Goal: Task Accomplishment & Management: Manage account settings

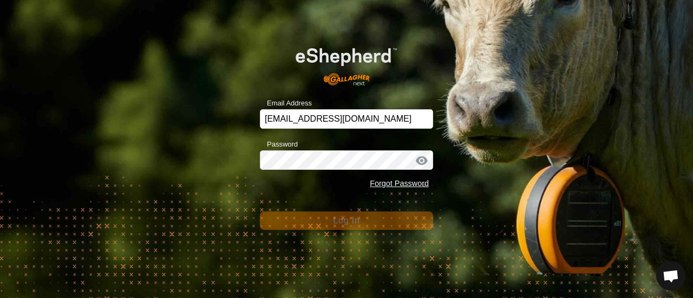
scroll to position [586, 0]
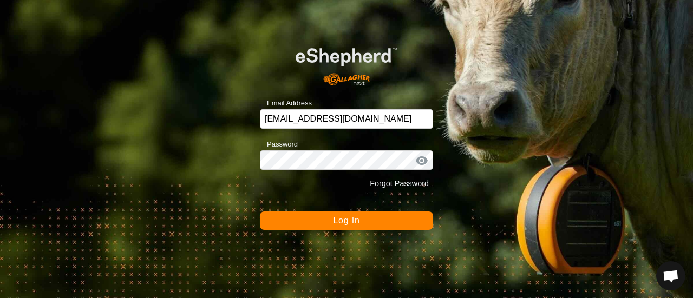
click at [347, 223] on span "Log In" at bounding box center [346, 220] width 27 height 9
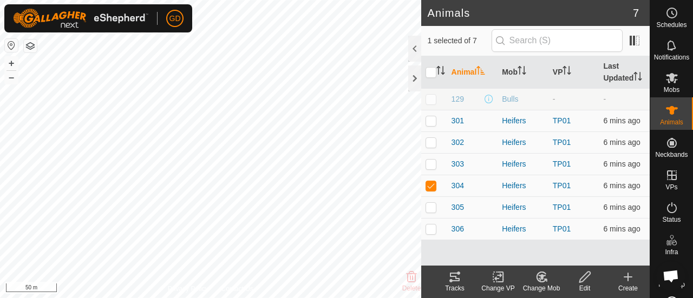
click at [455, 281] on icon at bounding box center [455, 277] width 10 height 9
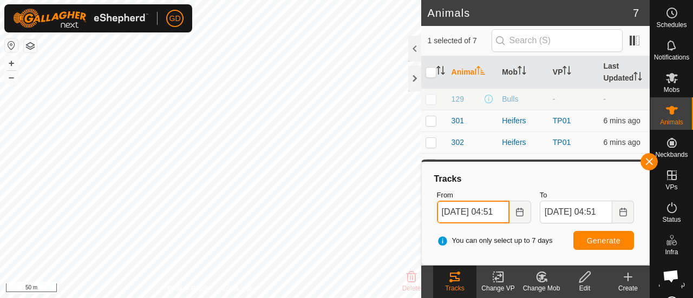
click at [449, 211] on input "[DATE] 04:51" at bounding box center [473, 212] width 73 height 23
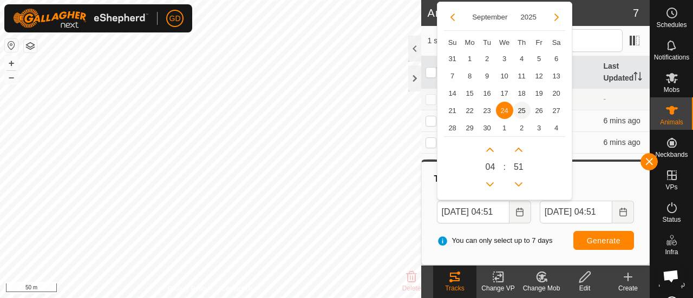
click at [520, 109] on span "25" at bounding box center [521, 110] width 17 height 17
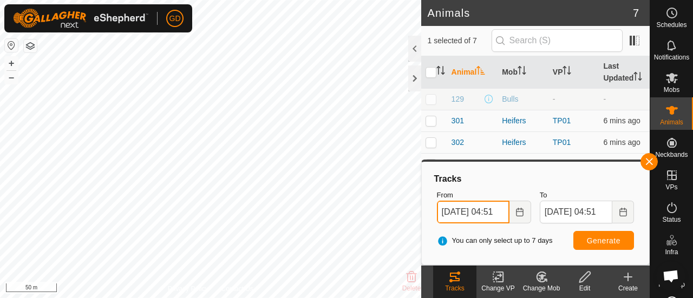
scroll to position [0, 10]
drag, startPoint x: 503, startPoint y: 212, endPoint x: 483, endPoint y: 214, distance: 20.2
click at [483, 214] on input "[DATE] 04:51" at bounding box center [473, 212] width 73 height 23
type input "[DATE] 00:01"
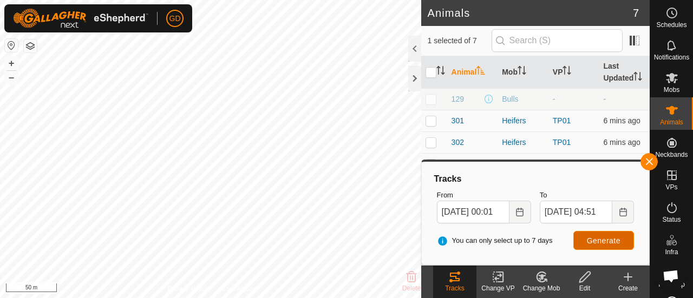
click at [603, 238] on span "Generate" at bounding box center [604, 241] width 34 height 9
click at [650, 161] on button "button" at bounding box center [649, 161] width 17 height 17
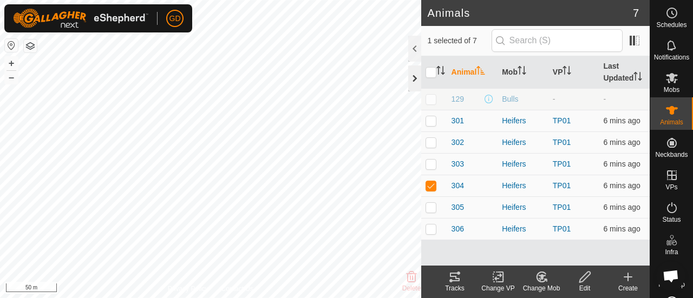
click at [413, 76] on div at bounding box center [414, 79] width 13 height 26
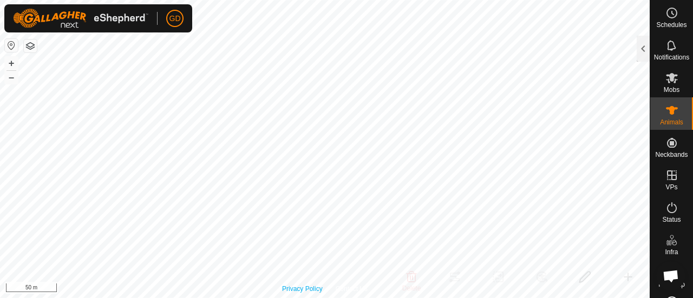
checkbox input "true"
click at [668, 113] on icon at bounding box center [672, 110] width 12 height 9
click at [639, 46] on div at bounding box center [643, 49] width 13 height 26
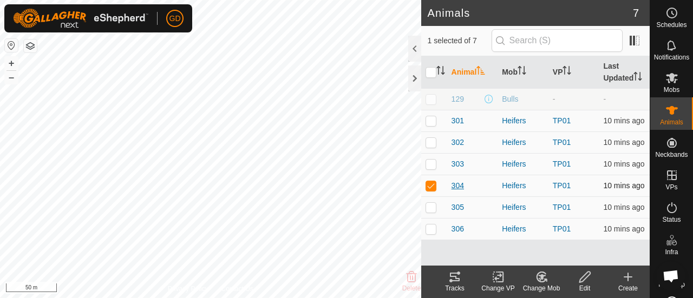
click at [458, 184] on span "304" at bounding box center [458, 185] width 12 height 11
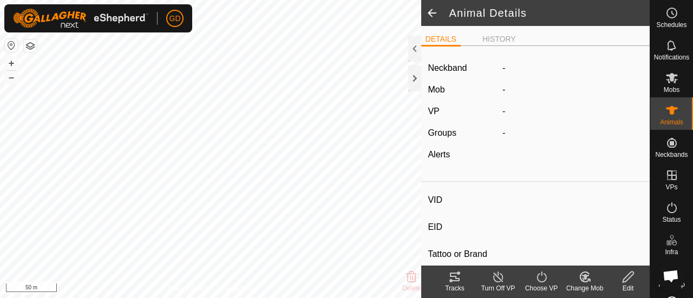
type input "304"
type input "982123826118446"
type input "-"
type input "Droughtmaster"
type input "-"
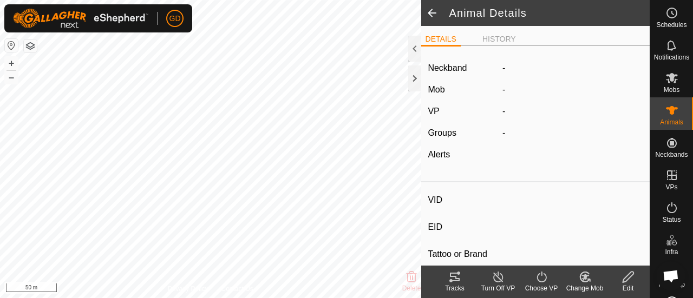
type input "-"
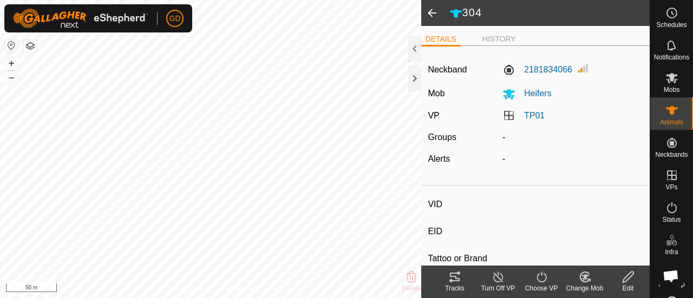
type input "306"
type input "982123826118224"
type input "-"
type input "Droughtmaster"
type input "-"
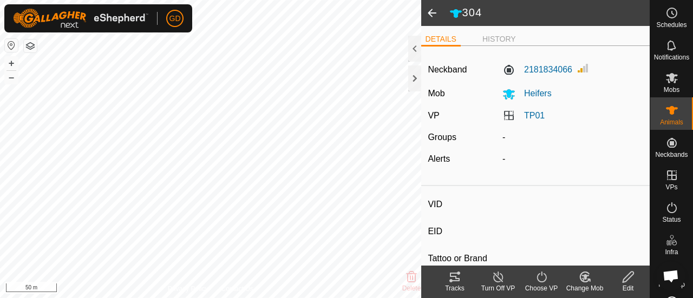
type input "-"
type input "303"
type input "982123826118150"
type input "-"
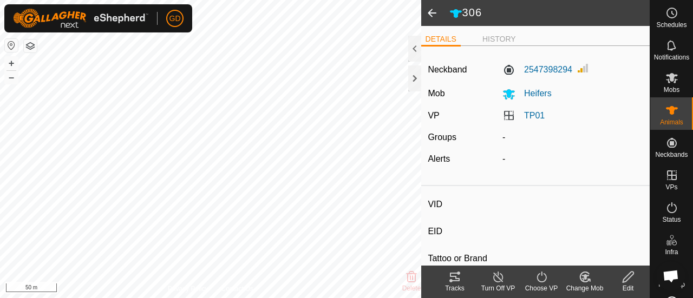
type input "Droughtmaster"
type input "-"
click at [12, 61] on button "+" at bounding box center [11, 63] width 13 height 13
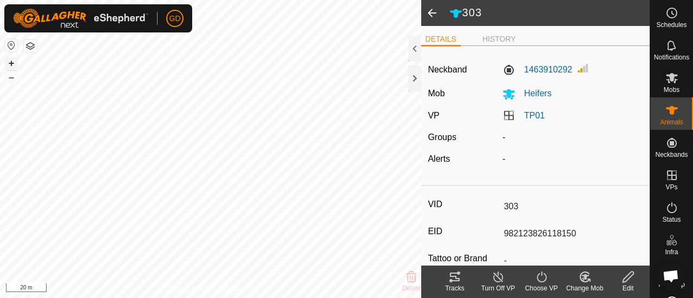
click at [10, 62] on button "+" at bounding box center [11, 63] width 13 height 13
type input "302"
type input "982123826118025"
type input "-"
type input "Droughtmaster"
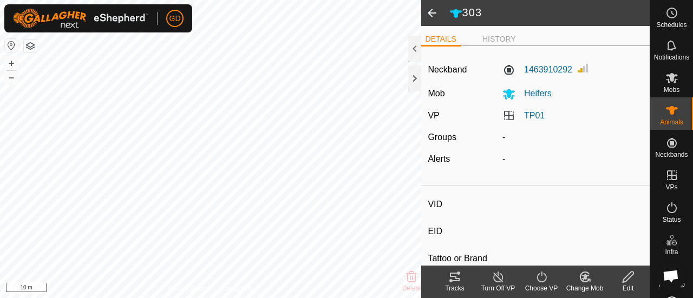
type input "-"
type input "301"
type input "982123826118450"
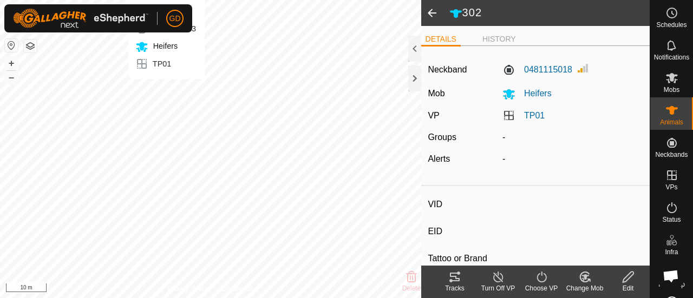
type input "-"
type input "Droughtmaster"
type input "-"
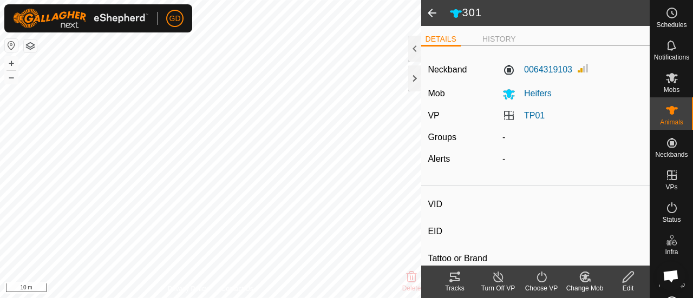
type input "304"
type input "982123826118446"
type input "-"
type input "Droughtmaster"
type input "-"
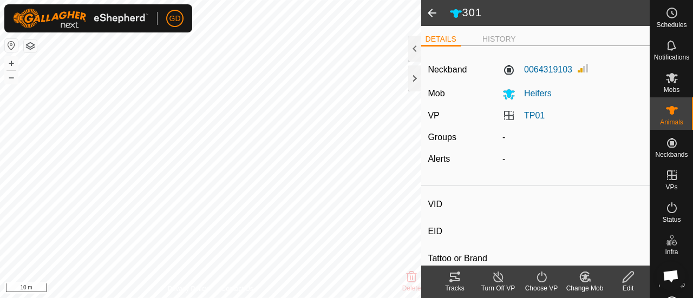
type input "-"
type input "306"
type input "982123826118224"
type input "-"
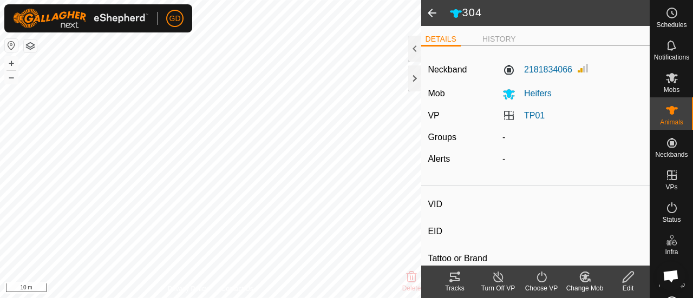
type input "Droughtmaster"
type input "-"
type input "305"
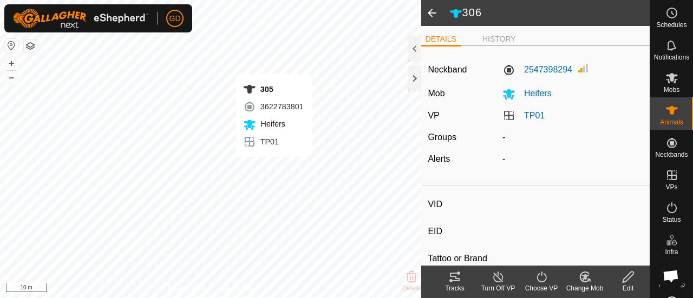
type input "982123862118063"
type input "-"
type input "Droughtmaster"
type input "-"
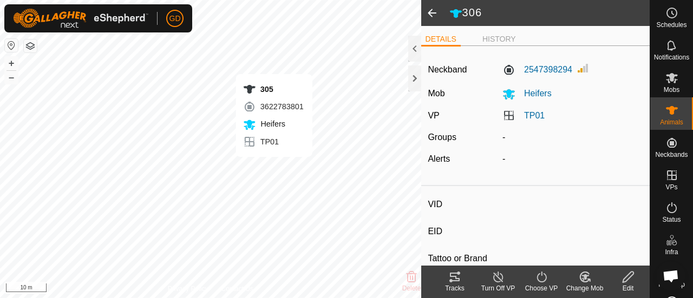
type input "-"
type input "303"
type input "982123826118150"
type input "-"
type input "Droughtmaster"
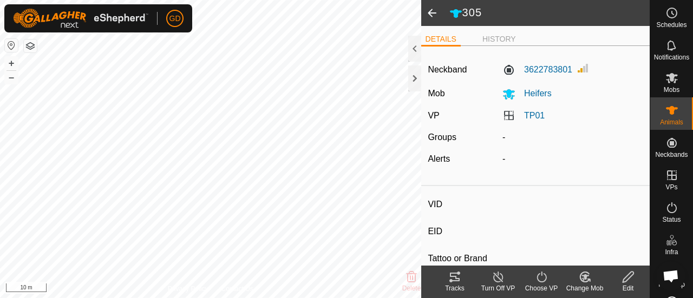
type input "-"
type input "302"
type input "982123826118025"
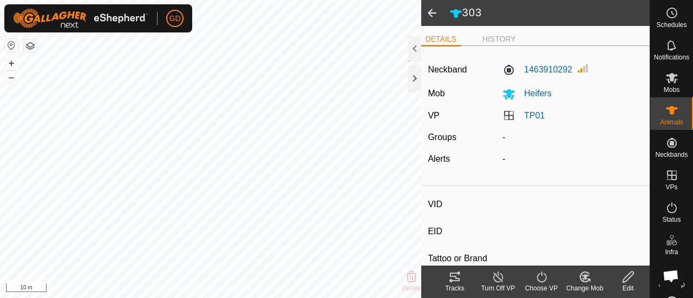
type input "-"
type input "Droughtmaster"
type input "-"
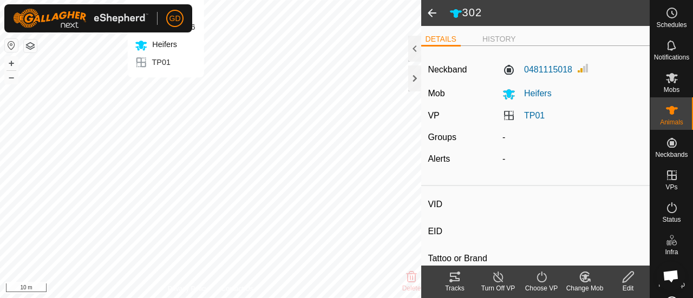
type input "304"
type input "982123826118446"
type input "-"
type input "Droughtmaster"
type input "-"
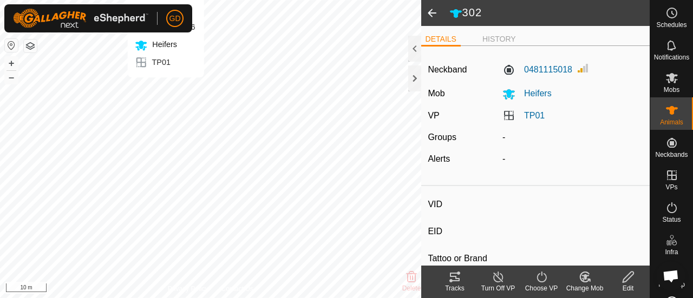
type input "-"
type input "301"
type input "982123826118450"
type input "-"
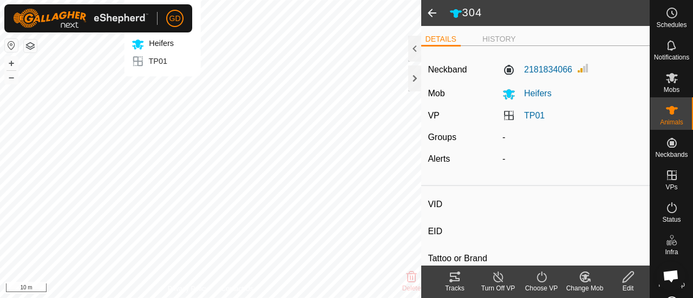
type input "Droughtmaster"
type input "-"
type input "306"
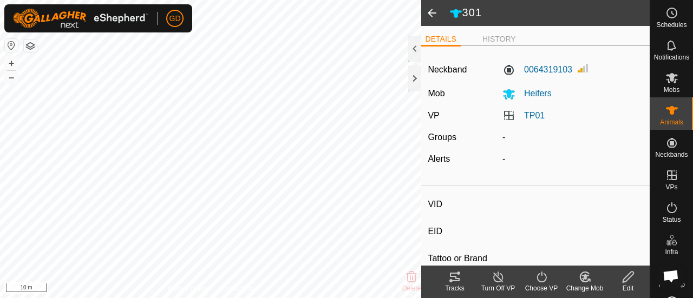
type input "982123826118224"
type input "-"
type input "Droughtmaster"
type input "-"
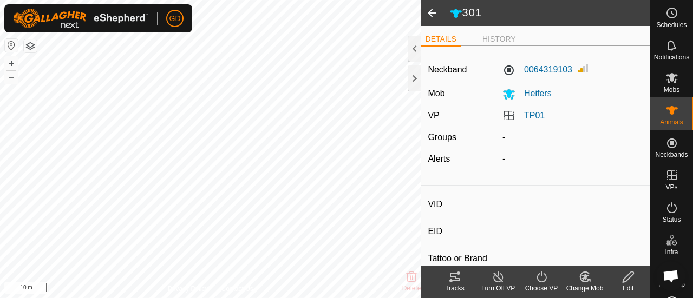
type input "-"
drag, startPoint x: 573, startPoint y: 237, endPoint x: 503, endPoint y: 231, distance: 70.7
click at [503, 231] on input "982123826118224" at bounding box center [572, 234] width 144 height 18
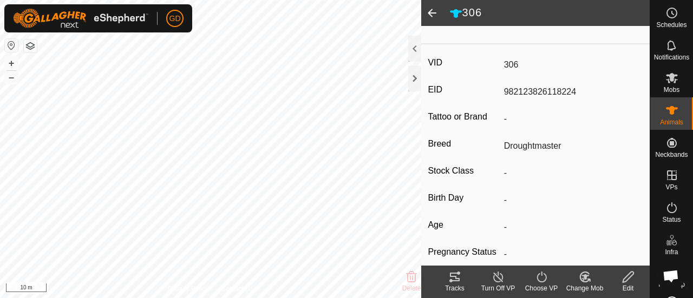
scroll to position [154, 0]
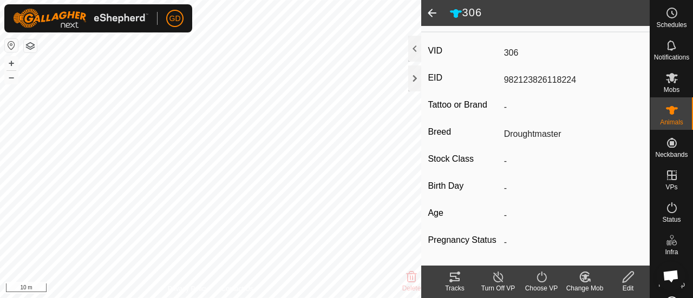
click at [432, 15] on span at bounding box center [432, 13] width 22 height 26
type input "301"
type input "982123826118450"
type input "-"
type input "Droughtmaster"
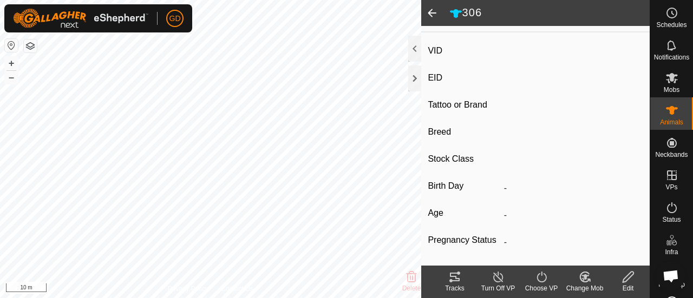
type input "-"
click at [415, 79] on div at bounding box center [414, 79] width 13 height 26
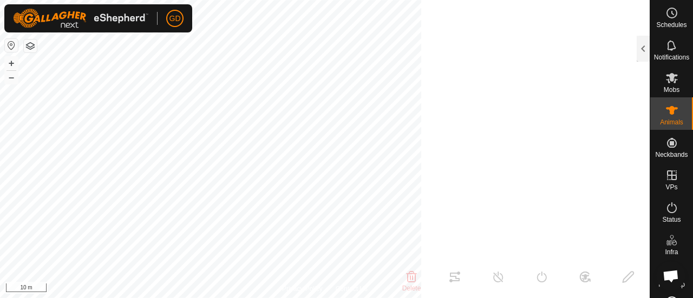
scroll to position [167, 0]
type input "306"
type input "982123826118224"
click at [641, 47] on div at bounding box center [643, 49] width 13 height 26
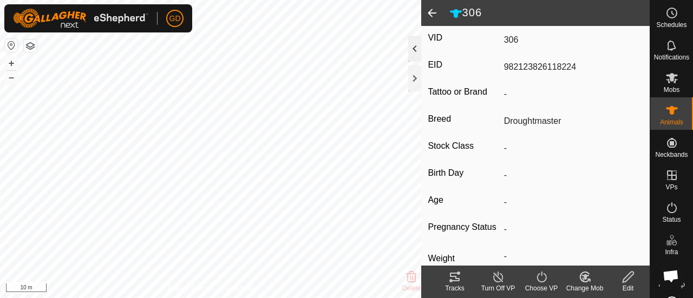
scroll to position [154, 0]
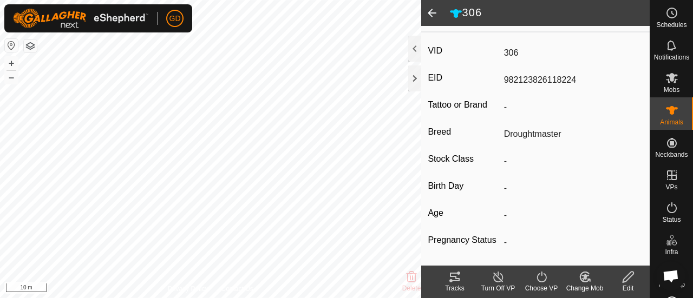
click at [629, 278] on icon at bounding box center [628, 277] width 11 height 11
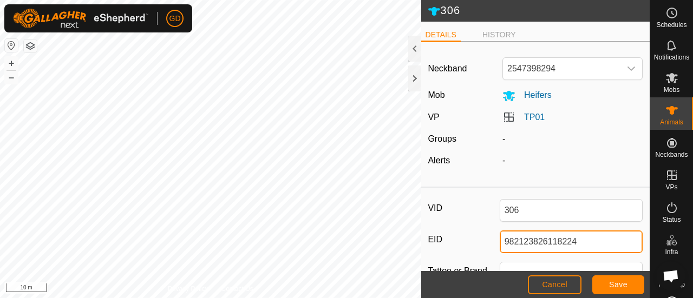
drag, startPoint x: 587, startPoint y: 240, endPoint x: 560, endPoint y: 240, distance: 27.1
click at [560, 240] on input "982123826118224" at bounding box center [572, 242] width 144 height 23
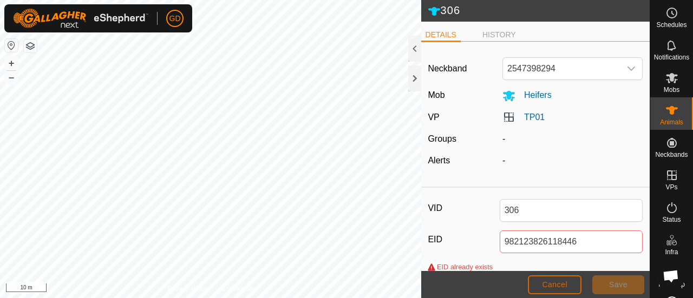
click at [561, 286] on span "Cancel" at bounding box center [554, 285] width 25 height 9
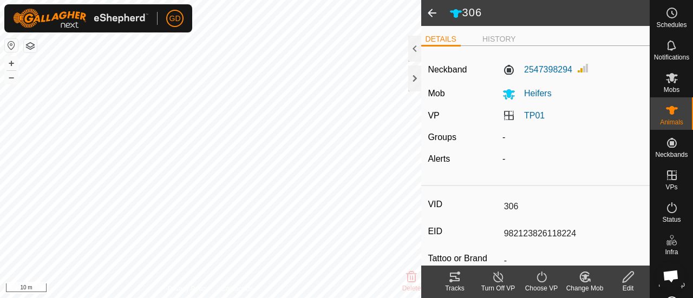
click at [430, 15] on span at bounding box center [432, 13] width 22 height 26
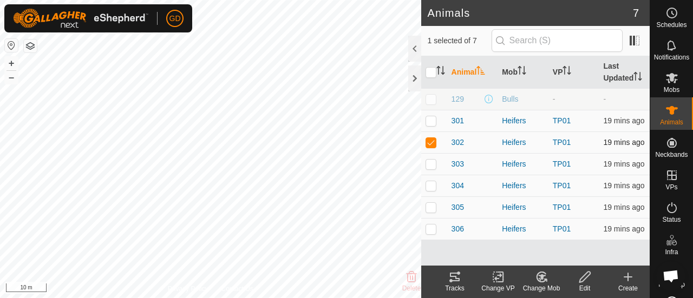
click at [431, 140] on p-checkbox at bounding box center [431, 142] width 11 height 9
click at [456, 117] on span "301" at bounding box center [458, 120] width 12 height 11
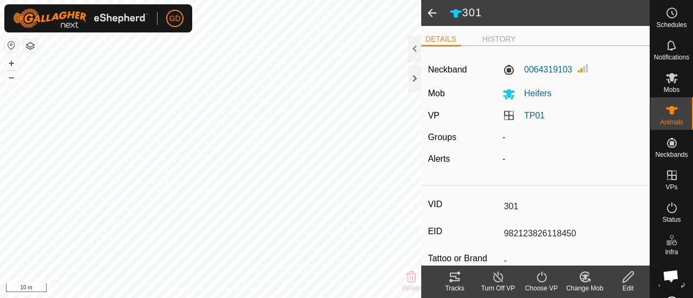
click at [430, 12] on span at bounding box center [432, 13] width 22 height 26
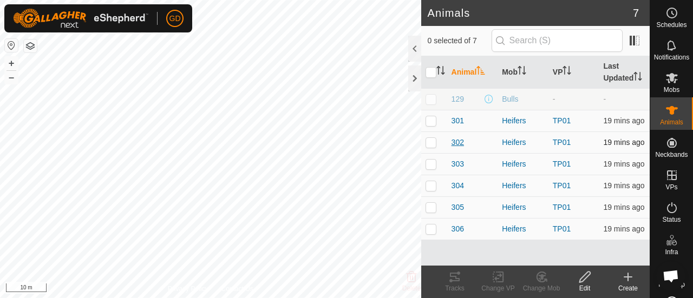
click at [455, 140] on span "302" at bounding box center [458, 142] width 12 height 11
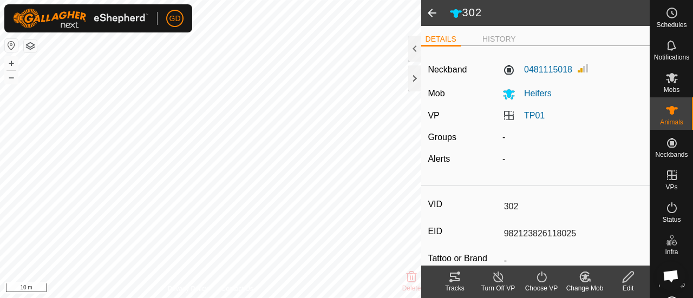
click at [431, 12] on span at bounding box center [432, 13] width 22 height 26
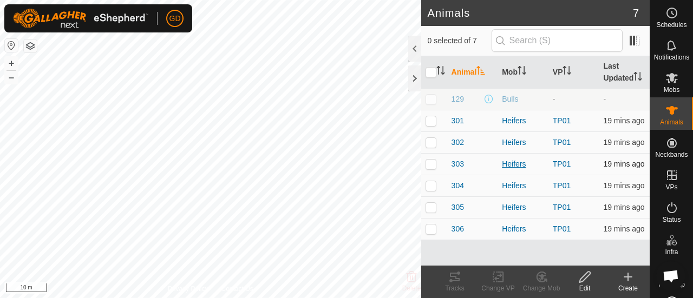
click at [506, 161] on div "Heifers" at bounding box center [523, 164] width 42 height 11
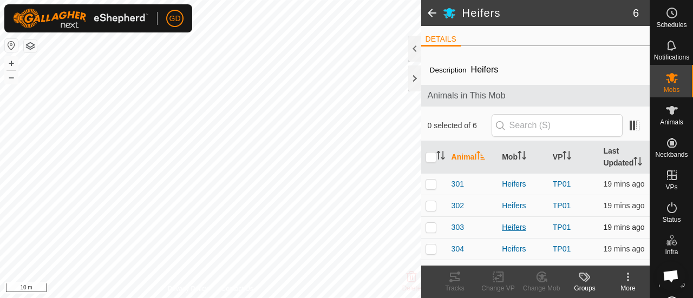
click at [510, 232] on div "Heifers" at bounding box center [523, 227] width 42 height 11
click at [454, 231] on span "303" at bounding box center [458, 227] width 12 height 11
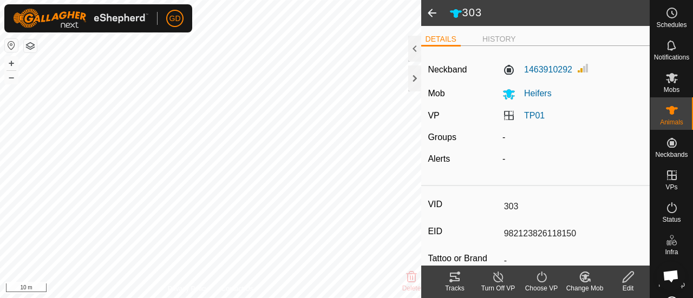
click at [432, 16] on span at bounding box center [432, 13] width 22 height 26
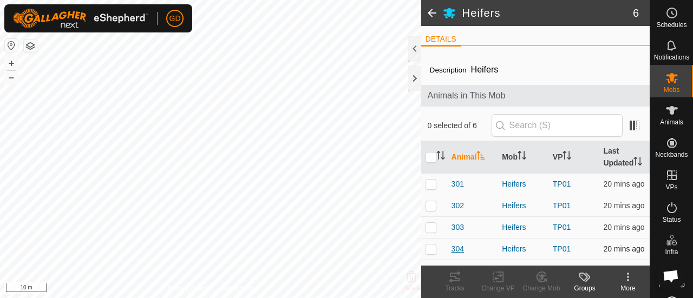
click at [455, 253] on span "304" at bounding box center [458, 249] width 12 height 11
